Goal: Transaction & Acquisition: Book appointment/travel/reservation

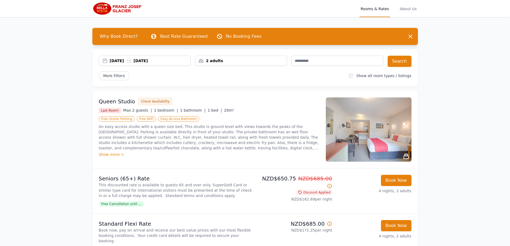
click at [229, 59] on div "2 adults" at bounding box center [241, 60] width 92 height 5
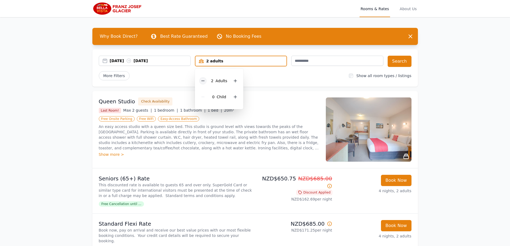
click at [204, 81] on icon at bounding box center [203, 81] width 4 height 4
click at [450, 165] on div "Open main menu Rooms & Rates About Us Why Book Direct? Best Rate Guaranteed No …" at bounding box center [255, 173] width 510 height 347
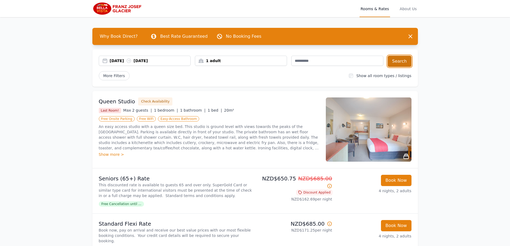
click at [397, 61] on button "Search" at bounding box center [399, 61] width 24 height 11
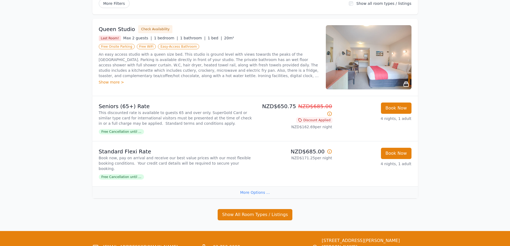
scroll to position [80, 0]
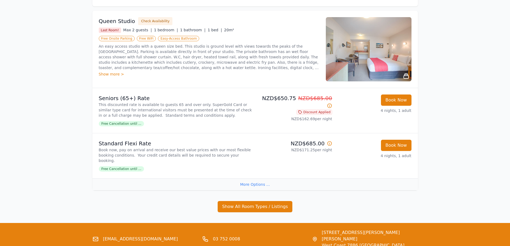
click at [250, 180] on div "More Options ..." at bounding box center [254, 184] width 325 height 12
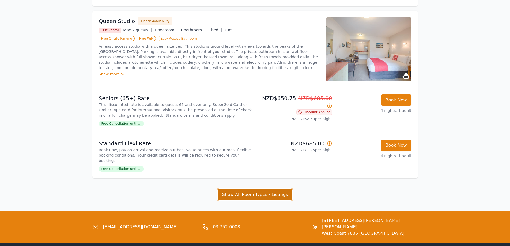
click at [263, 189] on button "Show All Room Types / Listings" at bounding box center [255, 194] width 75 height 11
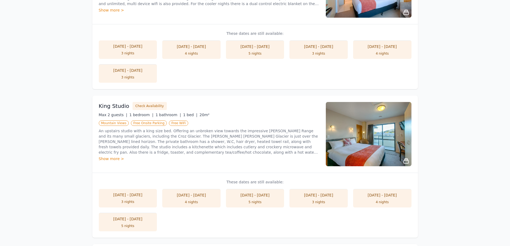
scroll to position [435, 0]
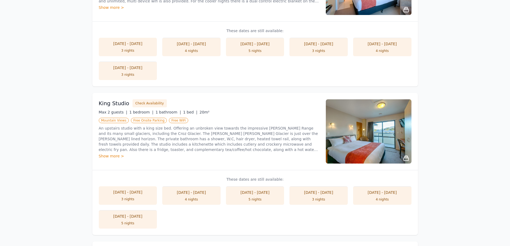
click at [111, 153] on div "Show more >" at bounding box center [209, 155] width 220 height 5
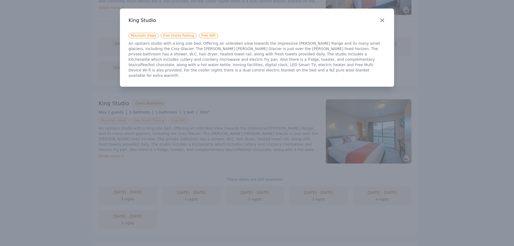
click at [381, 20] on icon "button" at bounding box center [382, 20] width 6 height 6
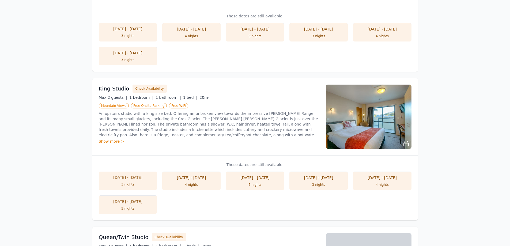
scroll to position [448, 0]
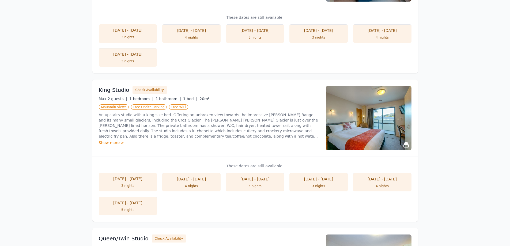
click at [110, 140] on div "Show more >" at bounding box center [209, 142] width 220 height 5
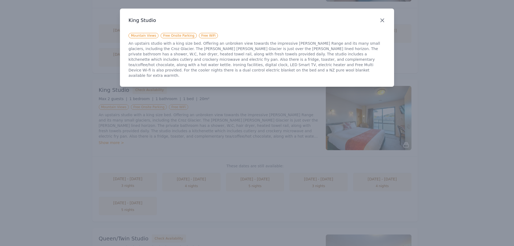
click at [383, 21] on icon "button" at bounding box center [382, 20] width 6 height 6
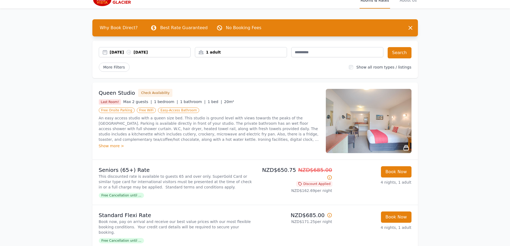
scroll to position [0, 0]
